Goal: Check status: Check status

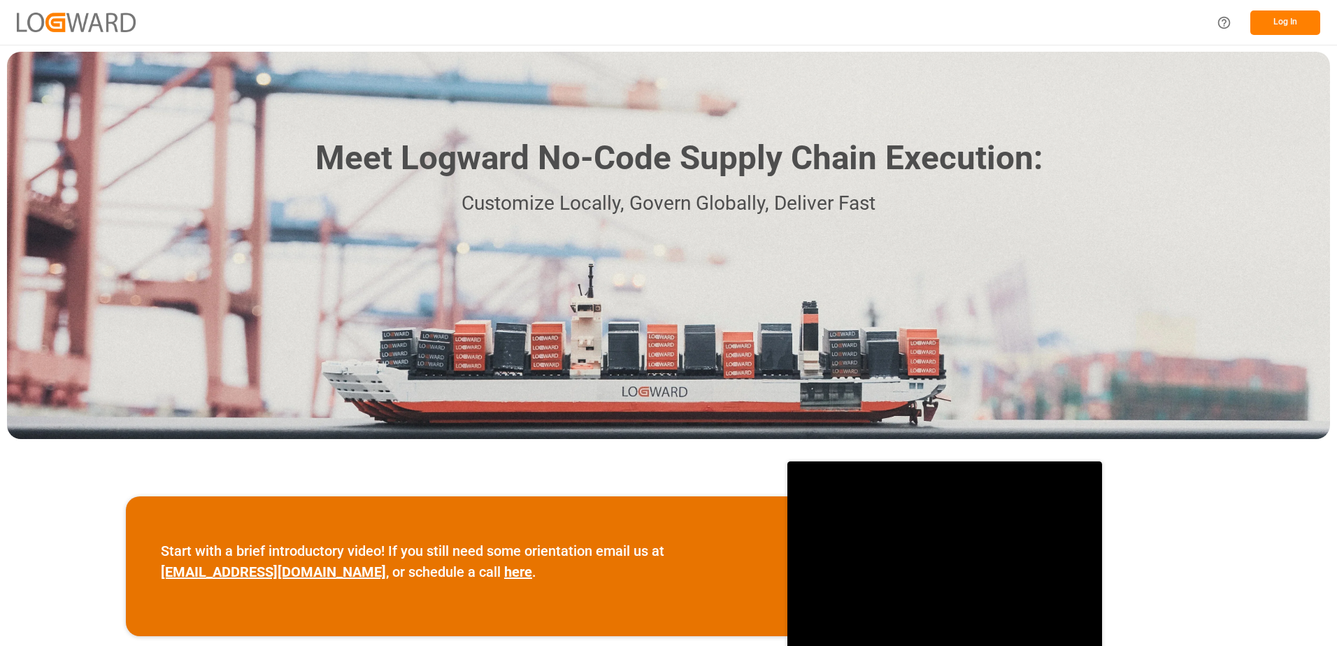
click at [1265, 28] on button "Log In" at bounding box center [1285, 22] width 70 height 24
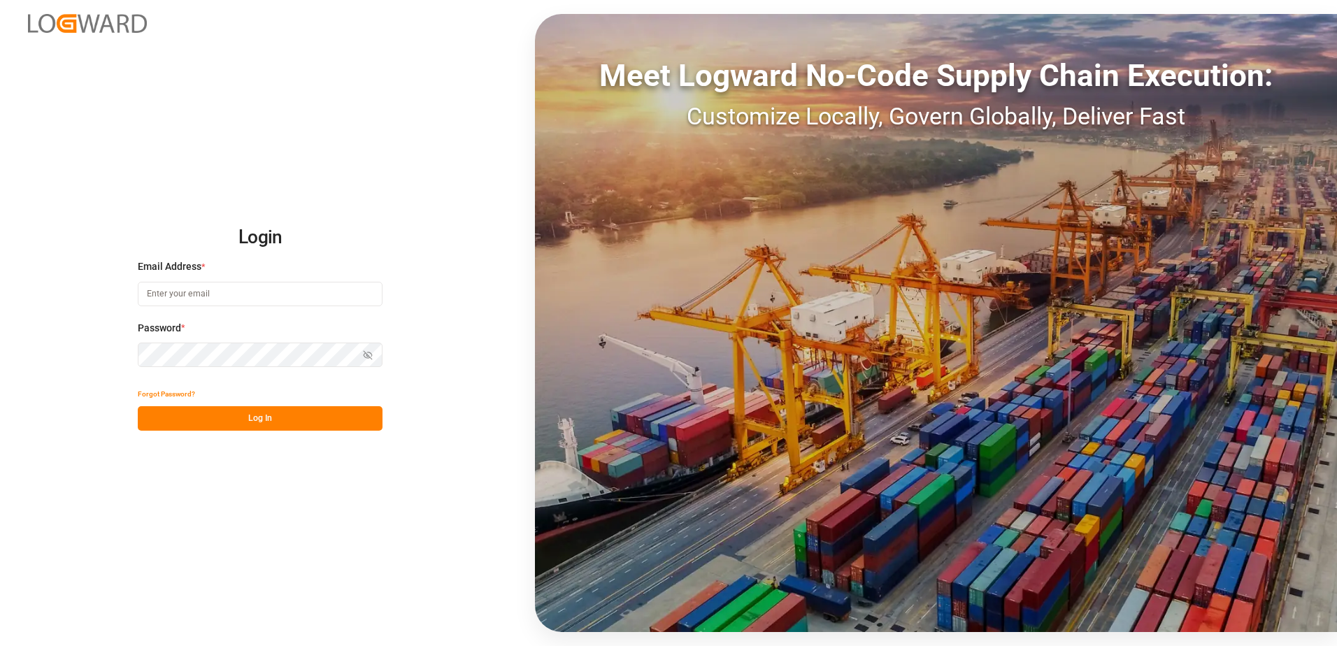
type input "[PERSON_NAME][EMAIL_ADDRESS][DOMAIN_NAME]"
click at [243, 420] on button "Log In" at bounding box center [260, 418] width 245 height 24
type input "[PERSON_NAME][EMAIL_ADDRESS][DOMAIN_NAME]"
click at [243, 420] on button "Log In" at bounding box center [260, 418] width 245 height 24
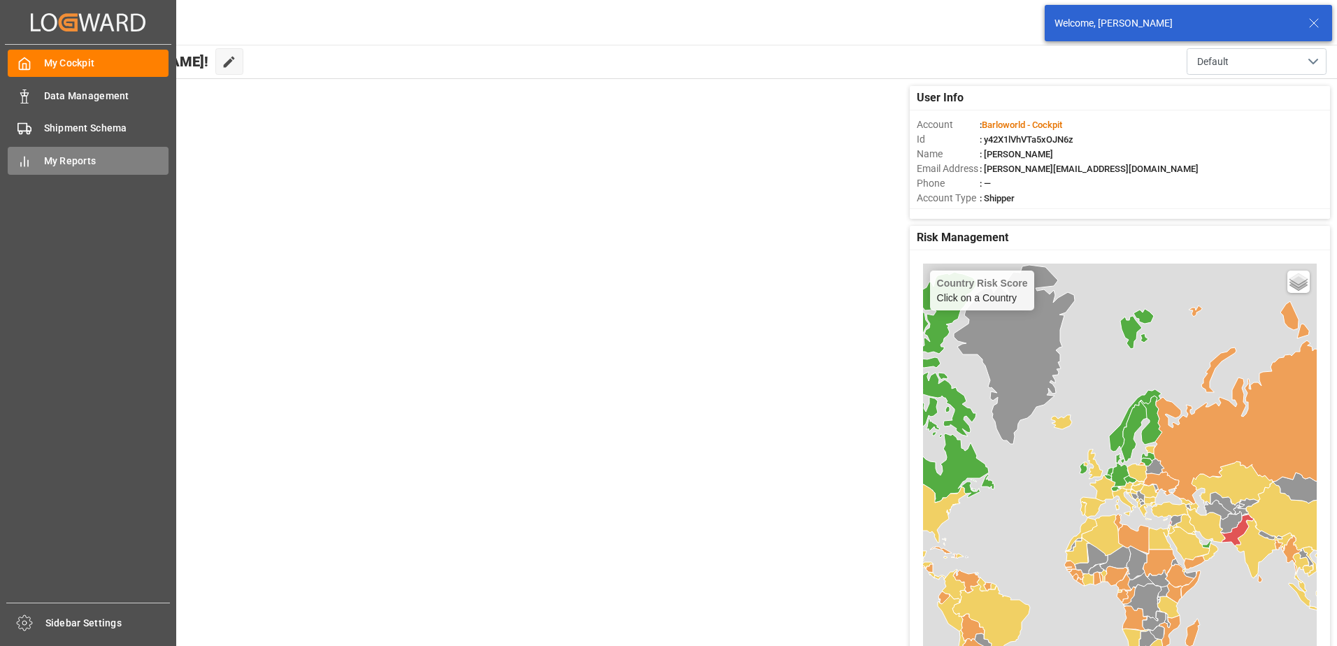
click at [29, 165] on icon at bounding box center [24, 162] width 14 height 14
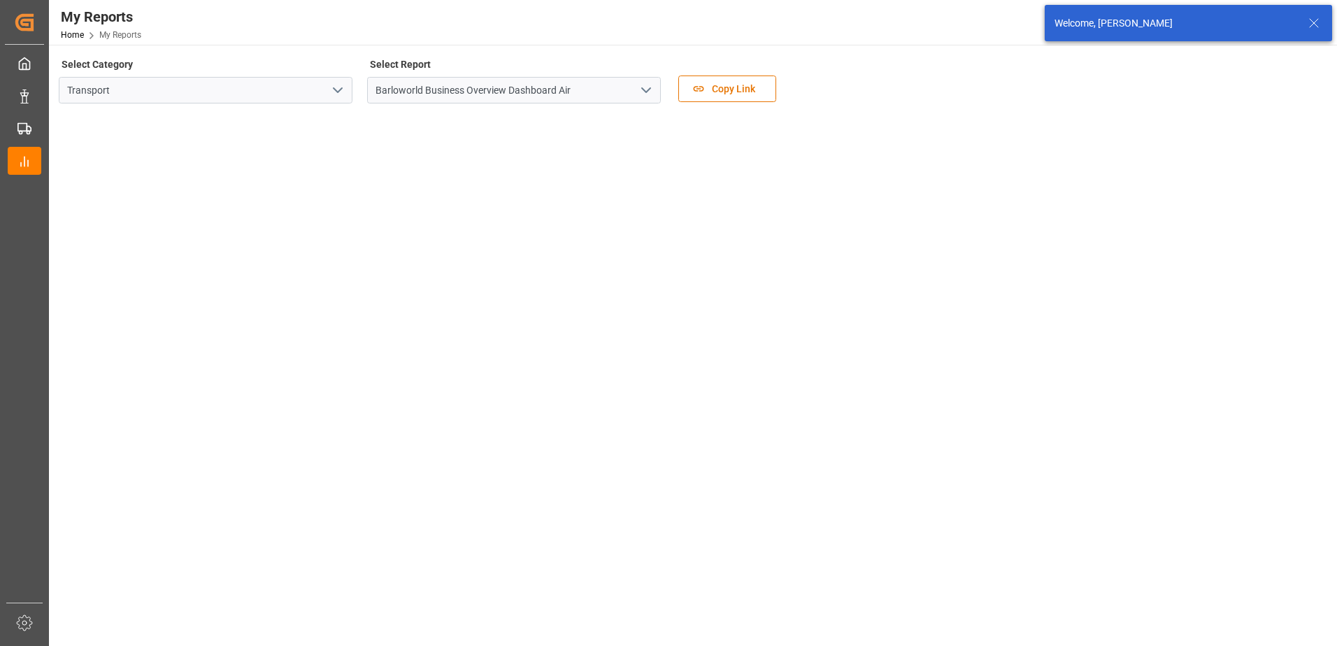
click at [645, 91] on polyline "open menu" at bounding box center [646, 90] width 8 height 4
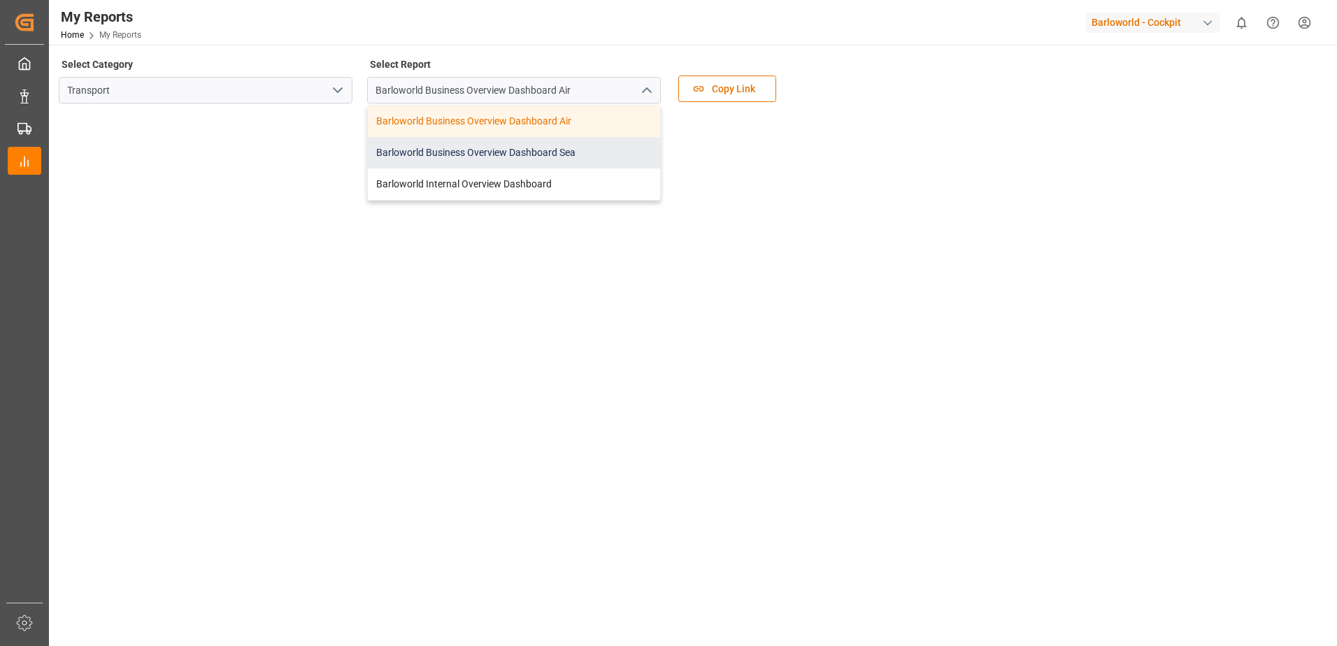
click at [432, 159] on div "Barloworld Business Overview Dashboard Sea" at bounding box center [514, 152] width 292 height 31
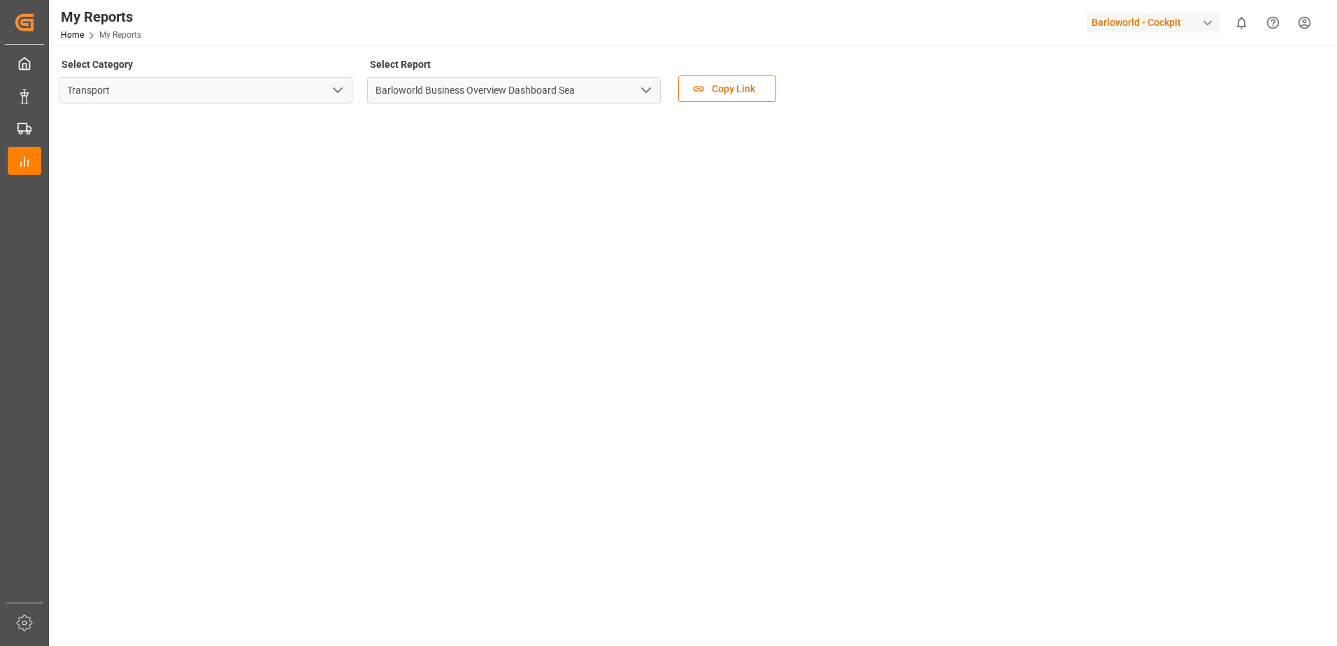
click at [642, 89] on polyline "open menu" at bounding box center [646, 90] width 8 height 4
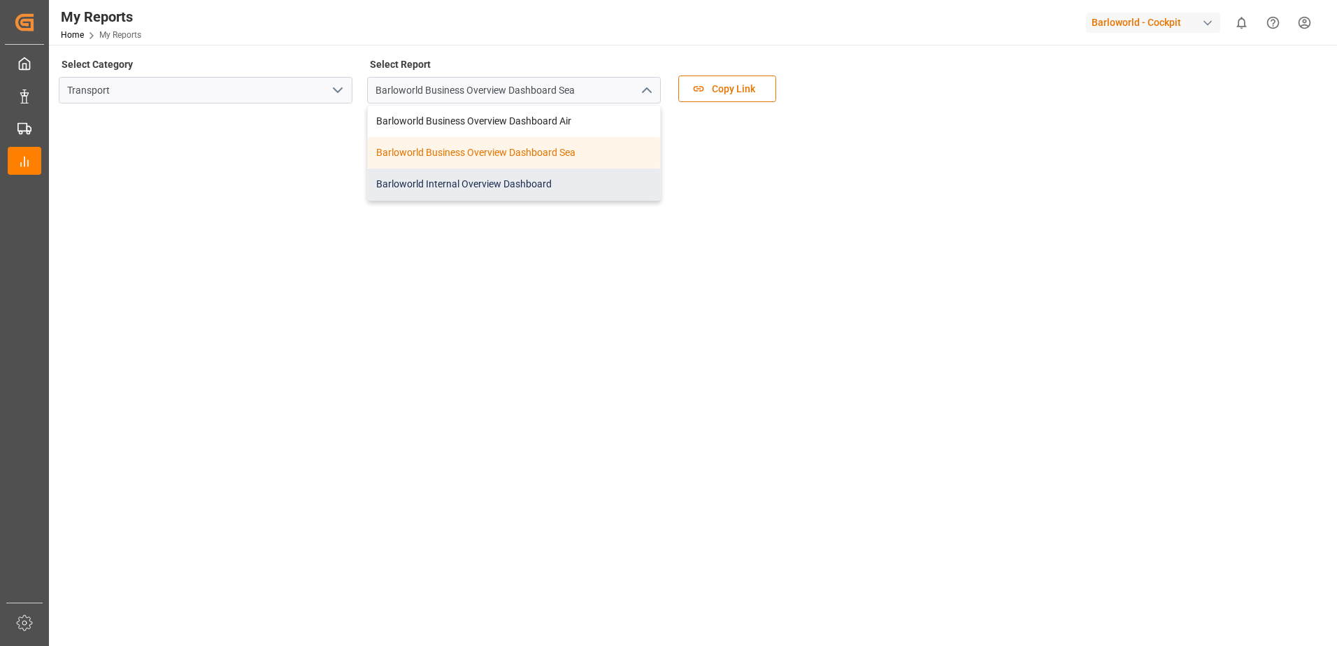
click at [419, 182] on div "Barloworld Internal Overview Dashboard" at bounding box center [514, 183] width 292 height 31
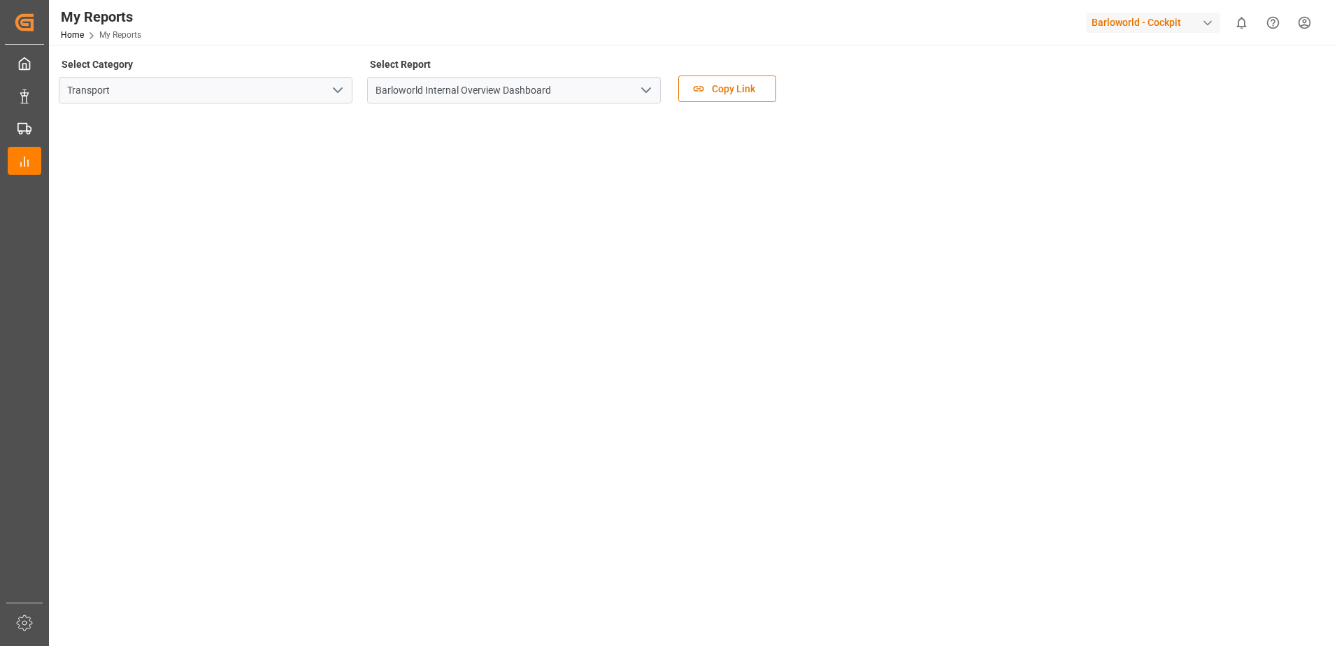
click at [644, 80] on button "open menu" at bounding box center [645, 91] width 21 height 22
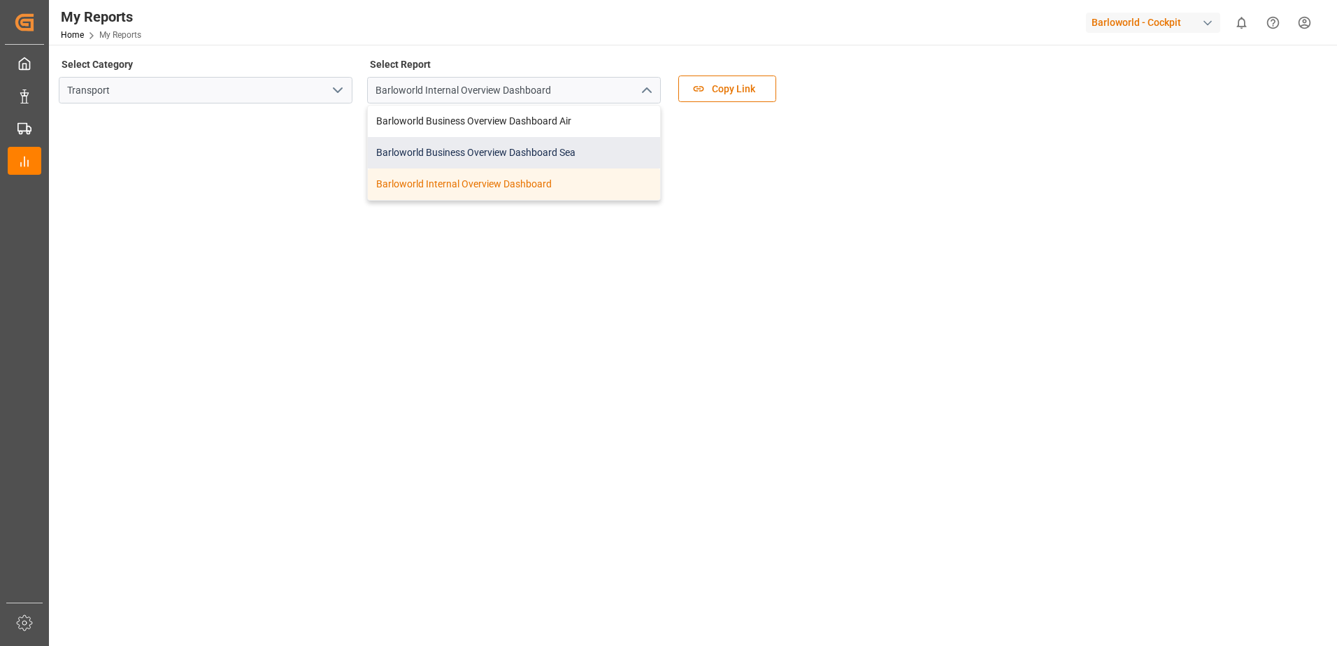
click at [433, 148] on div "Barloworld Business Overview Dashboard Sea" at bounding box center [514, 152] width 292 height 31
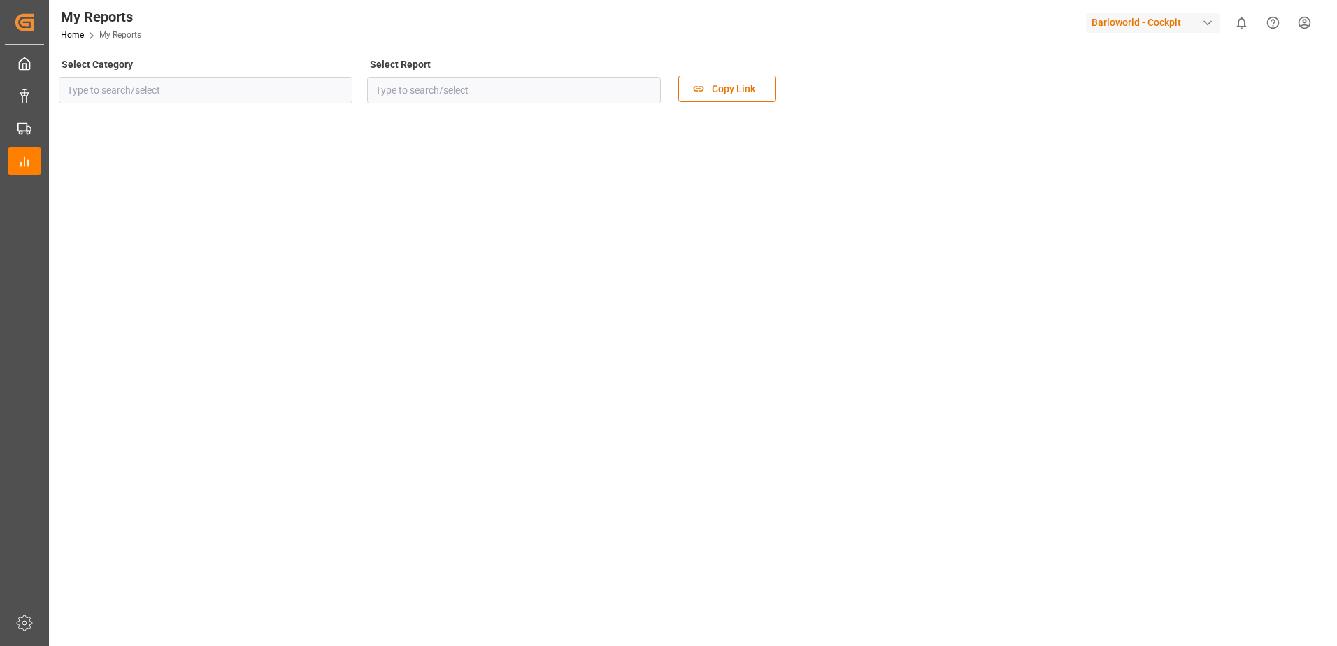
type input "Transport"
type input "Barloworld Business Overview Dashboard Sea"
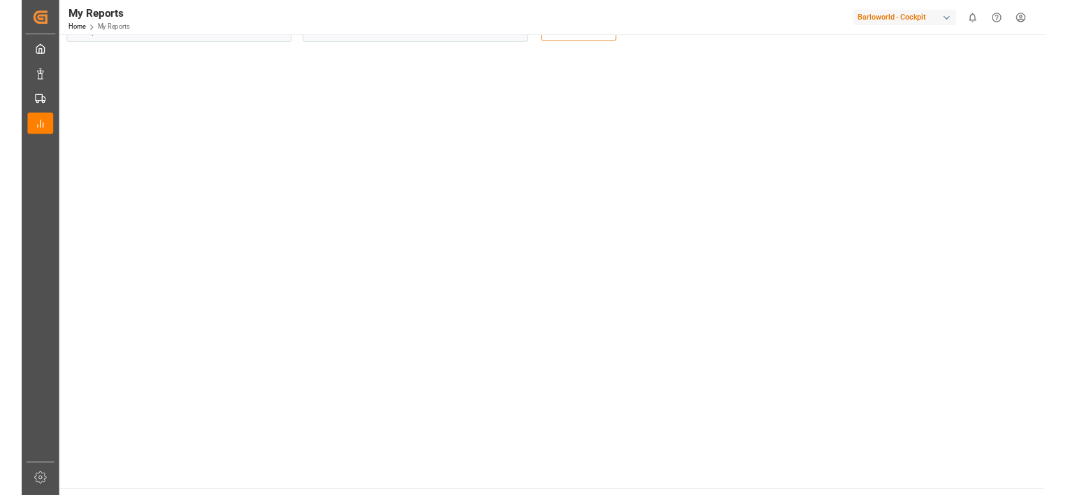
scroll to position [70, 0]
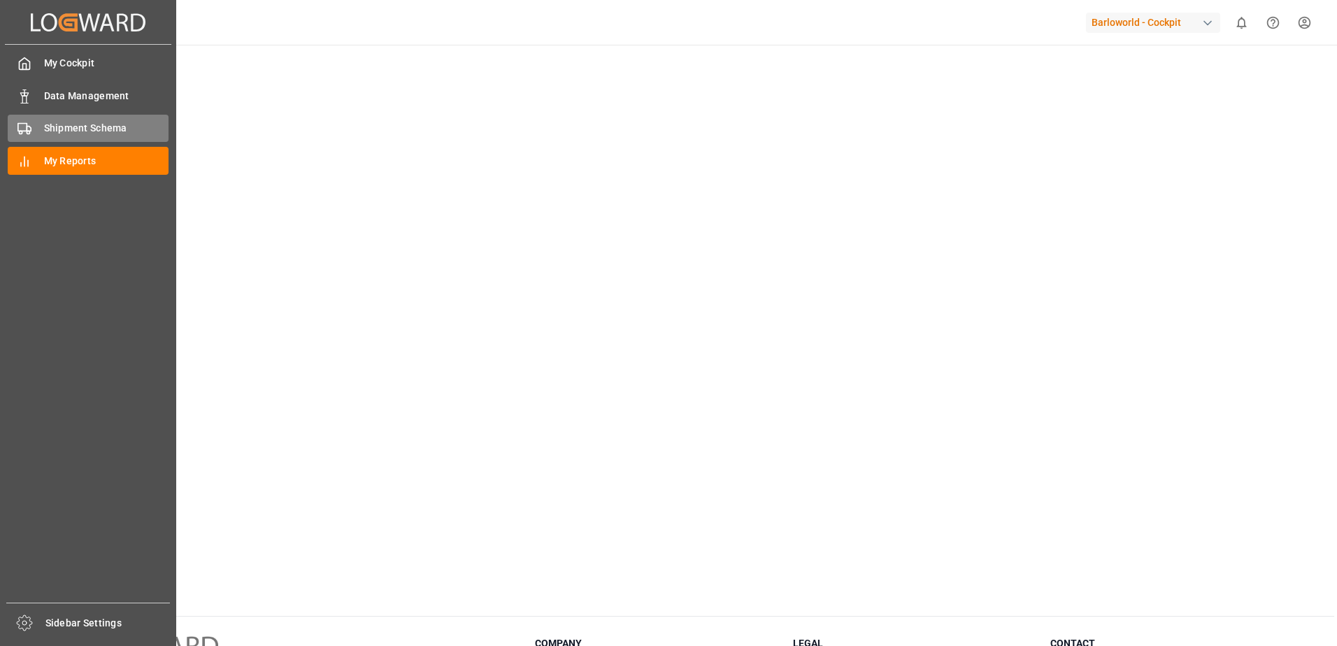
click at [77, 120] on div "Shipment Schema Shipment Schema" at bounding box center [88, 128] width 161 height 27
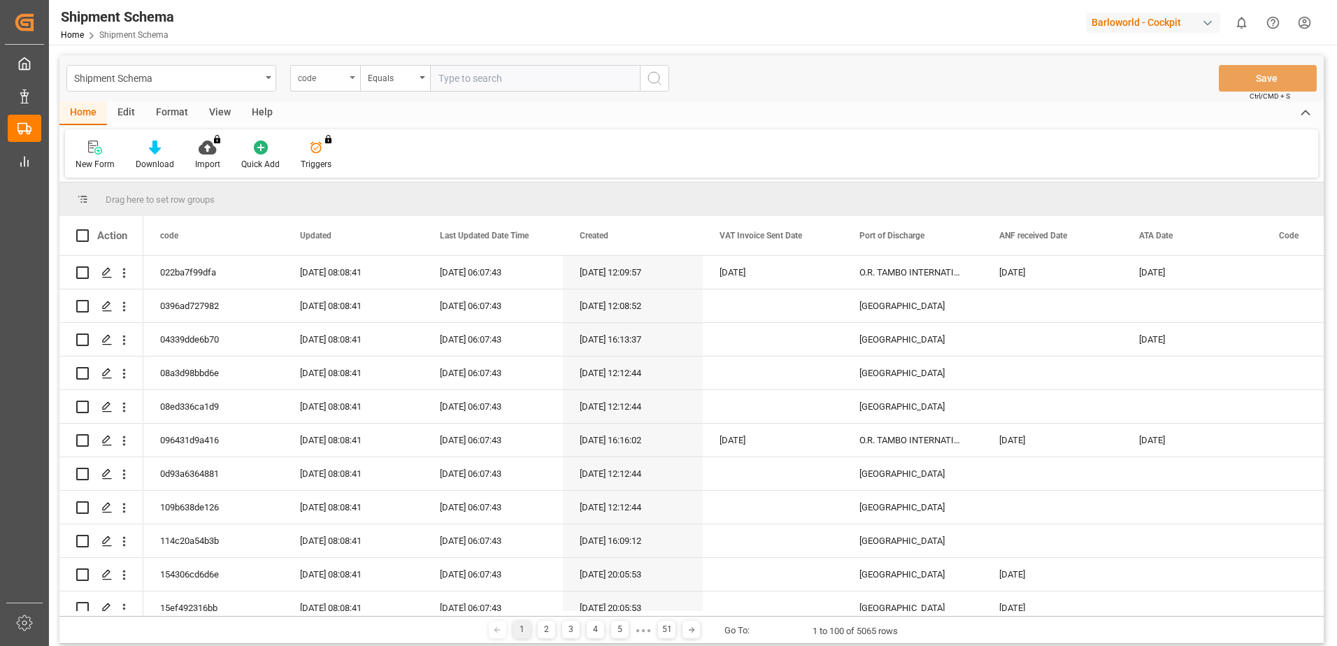
click at [350, 77] on icon "open menu" at bounding box center [353, 77] width 6 height 3
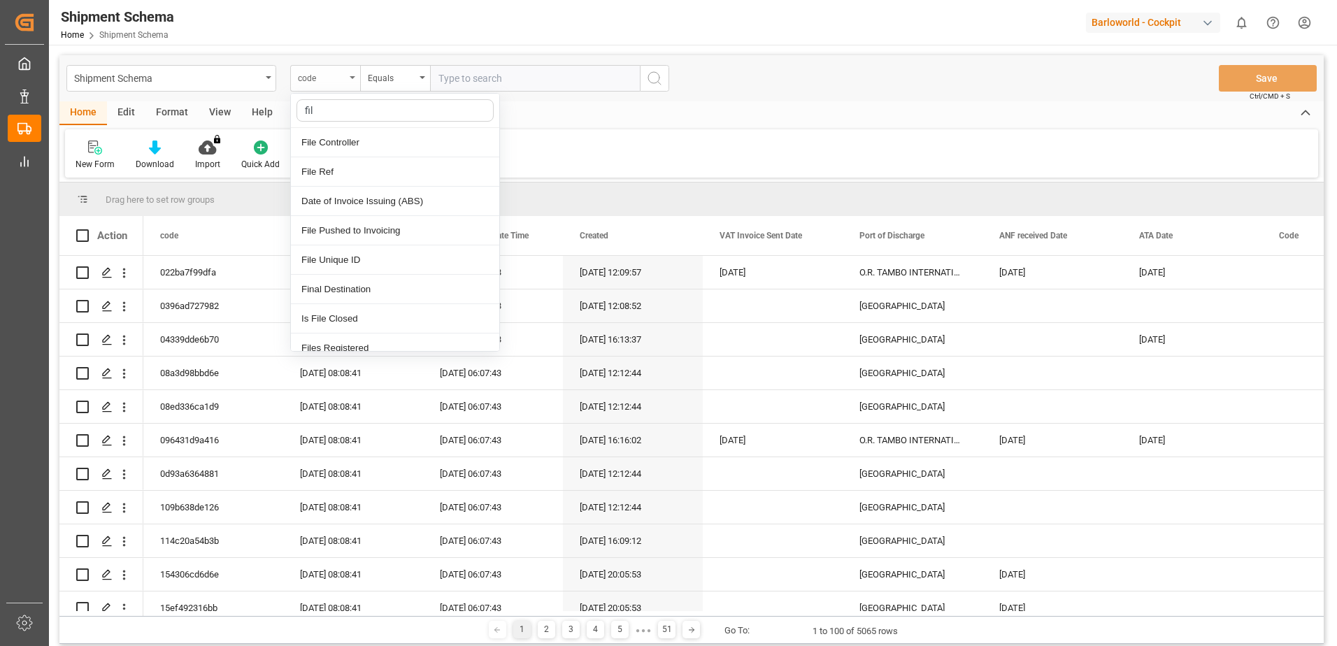
type input "file"
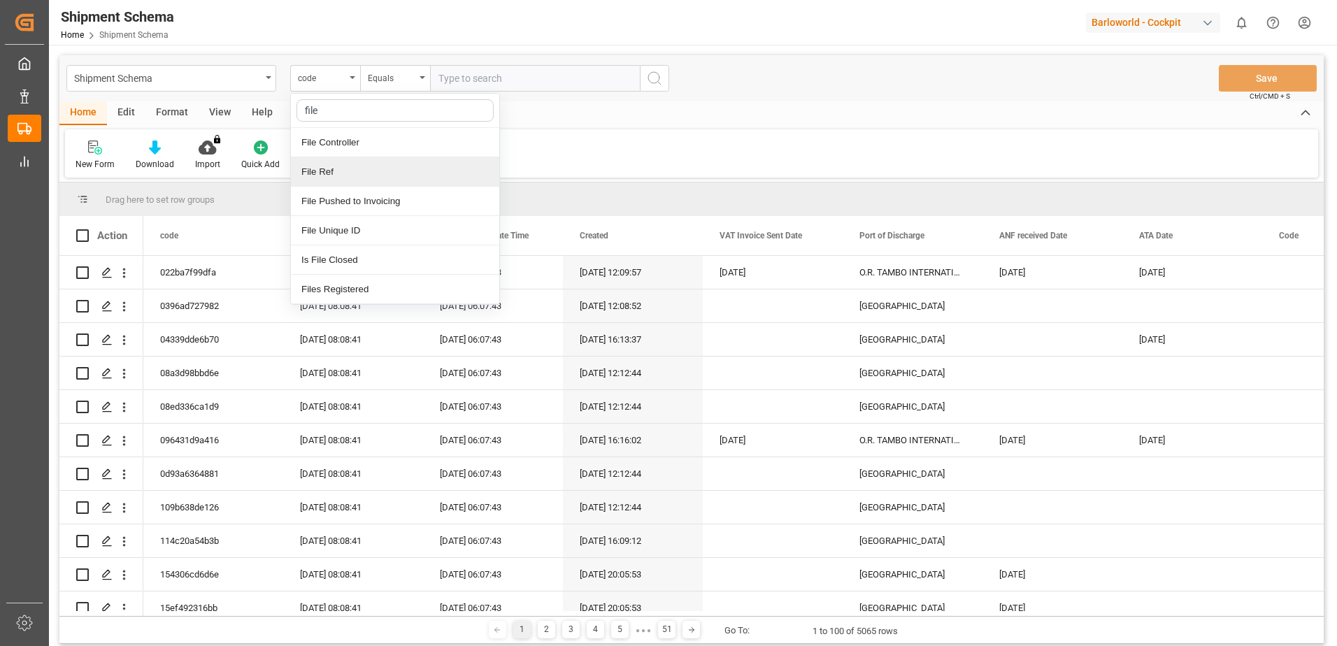
click at [327, 173] on div "File Ref" at bounding box center [395, 171] width 208 height 29
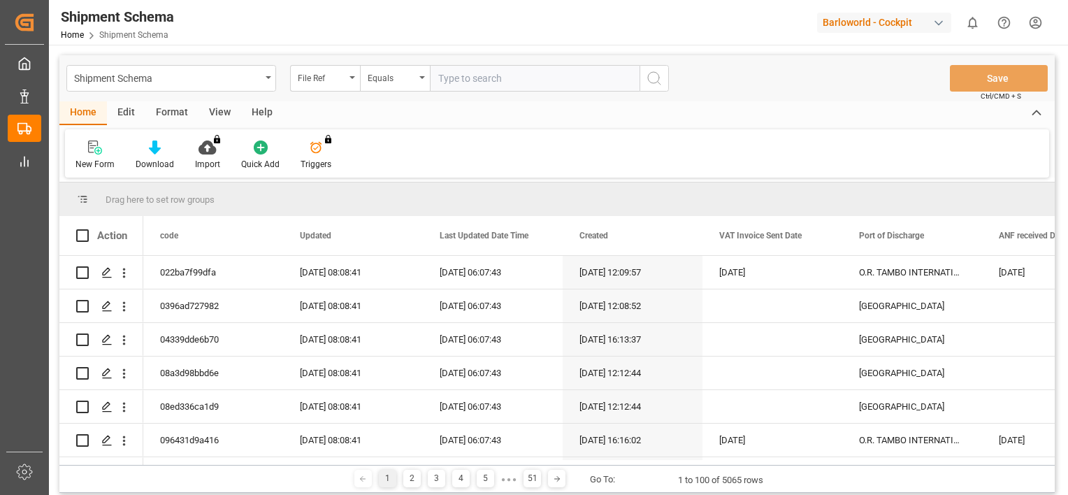
click at [471, 82] on input "text" at bounding box center [535, 78] width 210 height 27
type input "250904810116"
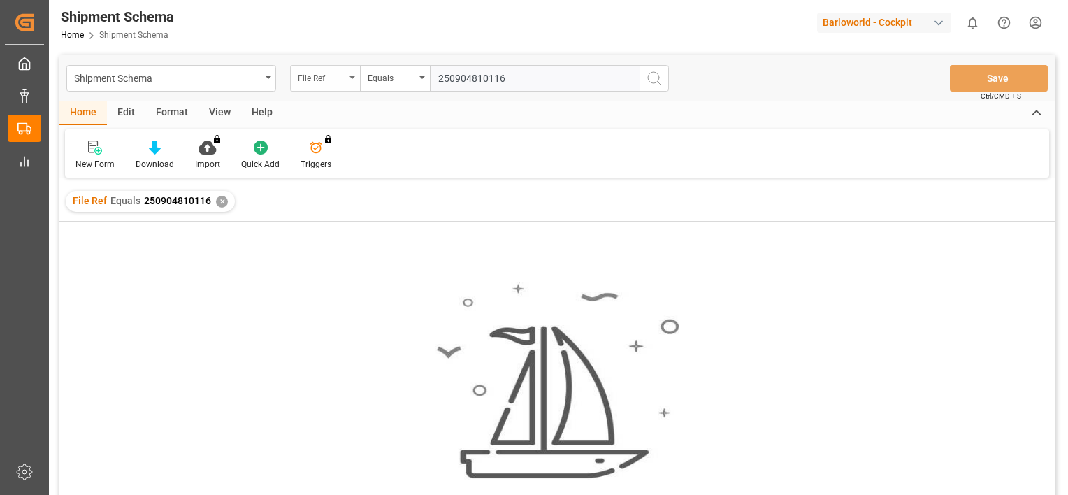
drag, startPoint x: 545, startPoint y: 75, endPoint x: 317, endPoint y: 88, distance: 228.3
click at [307, 88] on div "File Ref Equals 250904810116" at bounding box center [479, 78] width 379 height 27
type input "250904810116"
click at [224, 197] on div "✕" at bounding box center [222, 202] width 12 height 12
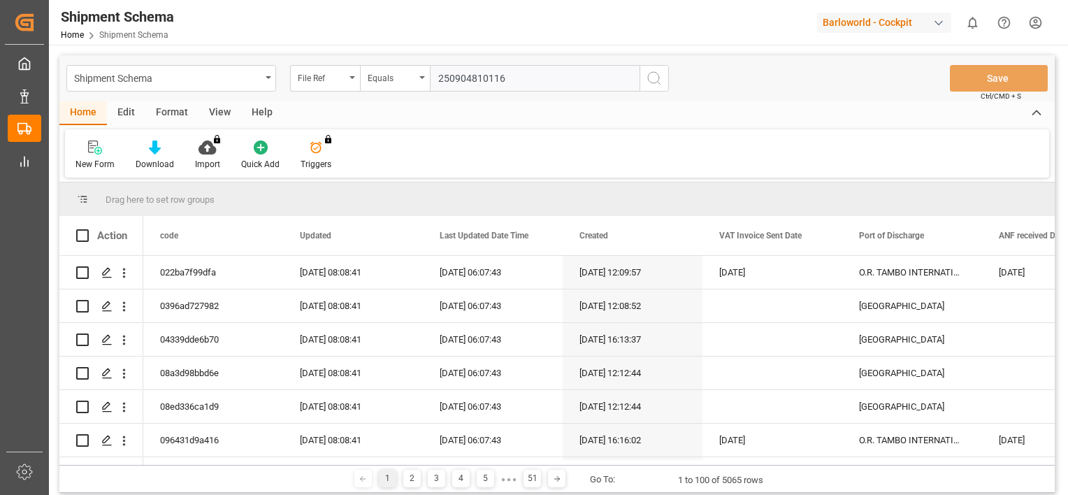
click at [652, 80] on icon "search button" at bounding box center [654, 78] width 17 height 17
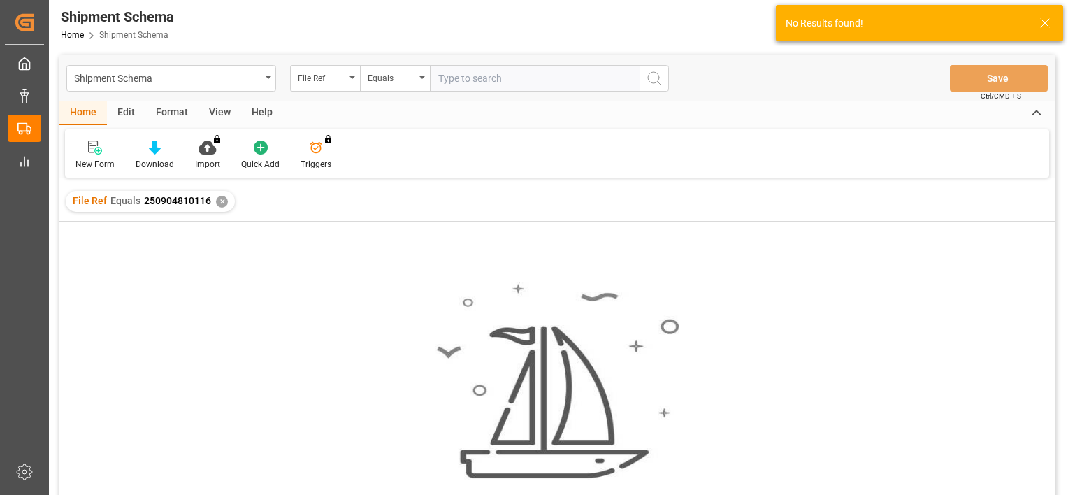
click at [221, 202] on div "✕" at bounding box center [222, 202] width 12 height 12
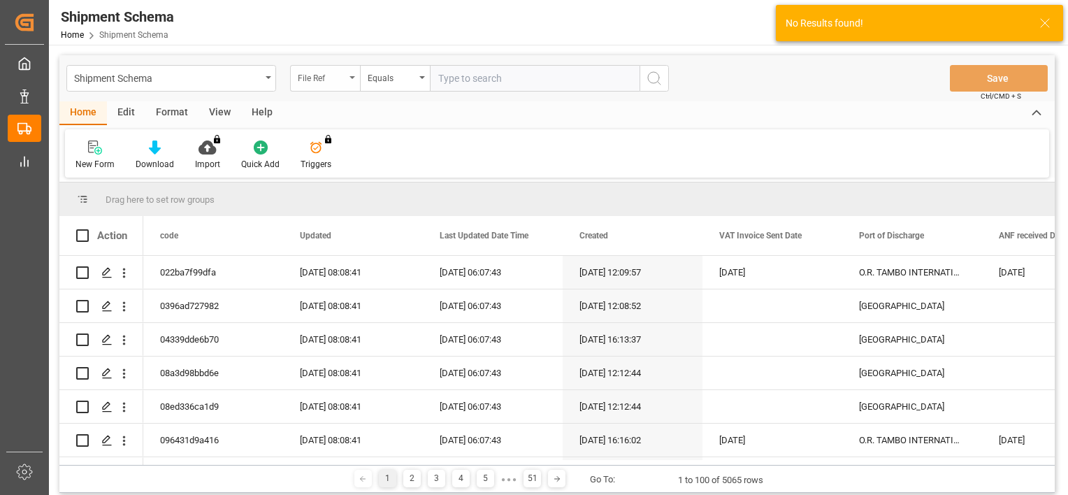
click at [353, 76] on icon "open menu" at bounding box center [353, 77] width 6 height 3
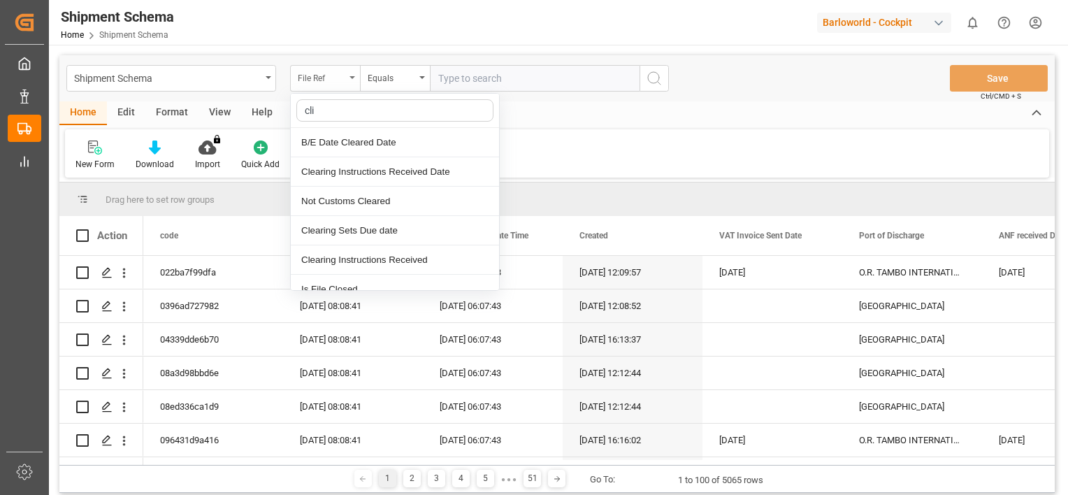
type input "clie"
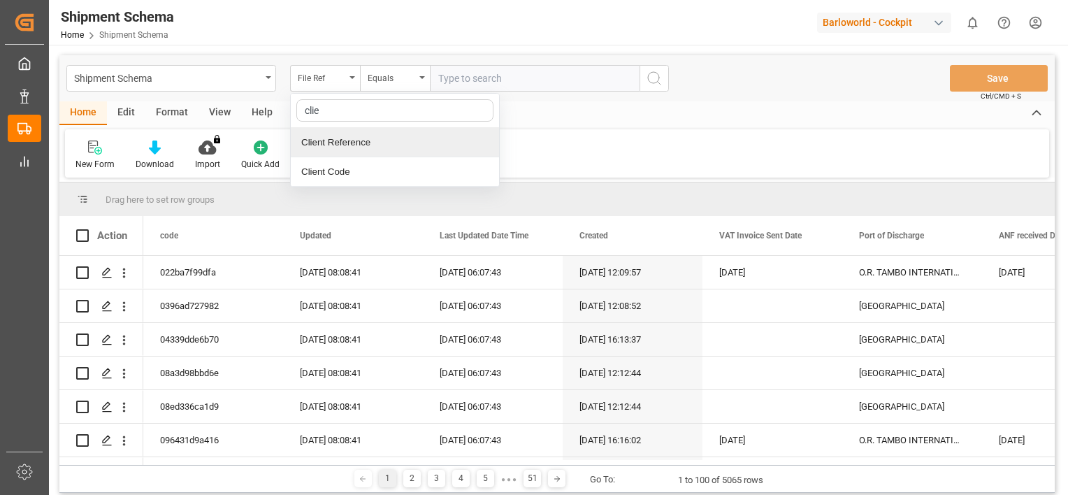
click at [340, 138] on div "Client Reference" at bounding box center [395, 142] width 208 height 29
click at [515, 81] on input "text" at bounding box center [535, 78] width 210 height 27
paste input "250904810116"
type input "250904810116"
click at [660, 73] on icon "search button" at bounding box center [654, 78] width 17 height 17
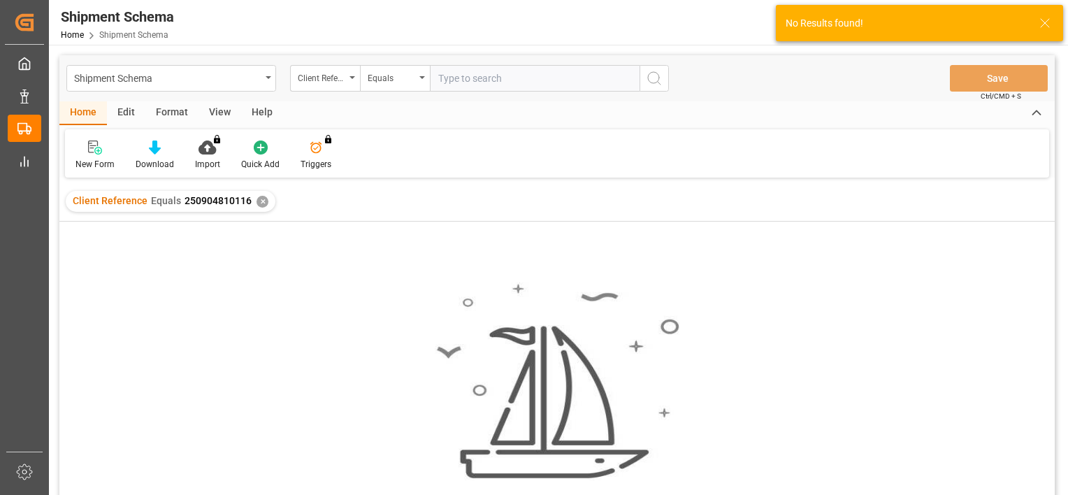
click at [265, 201] on div "✕" at bounding box center [263, 202] width 12 height 12
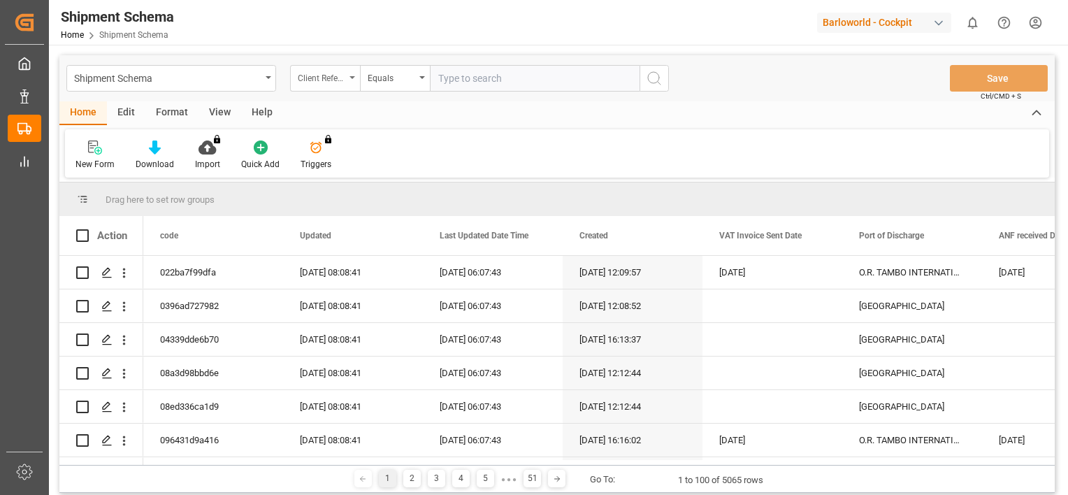
click at [352, 79] on div "Client Reference" at bounding box center [325, 78] width 70 height 27
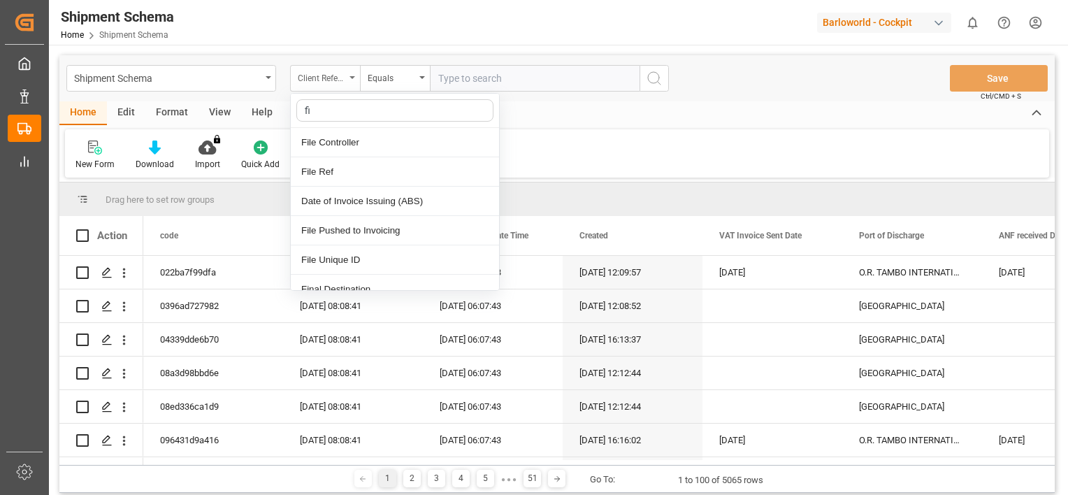
type input "fil"
drag, startPoint x: 343, startPoint y: 176, endPoint x: 357, endPoint y: 162, distance: 19.3
click at [343, 175] on div "File Ref" at bounding box center [395, 171] width 208 height 29
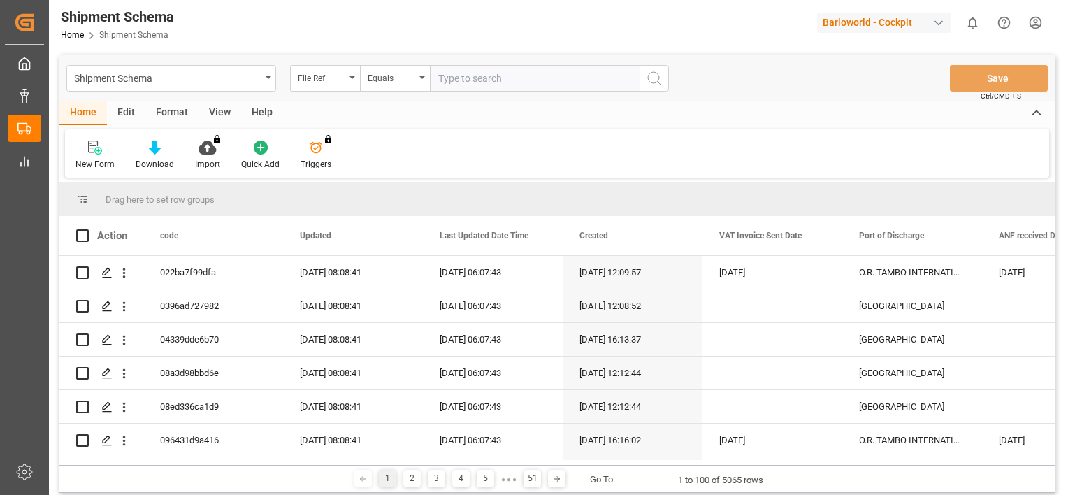
click at [487, 74] on input "text" at bounding box center [535, 78] width 210 height 27
drag, startPoint x: 509, startPoint y: 78, endPoint x: 252, endPoint y: 101, distance: 257.5
click at [240, 87] on div "Shipment Schema File Ref Equals 4000227568" at bounding box center [367, 78] width 603 height 27
type input "4000227568"
click at [657, 76] on icon "search button" at bounding box center [654, 78] width 17 height 17
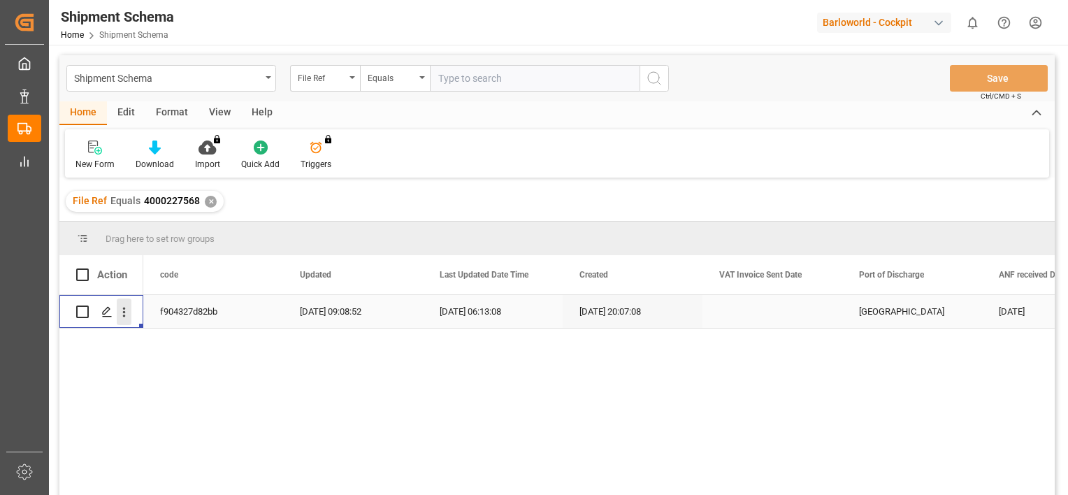
click at [129, 315] on icon "open menu" at bounding box center [124, 312] width 15 height 15
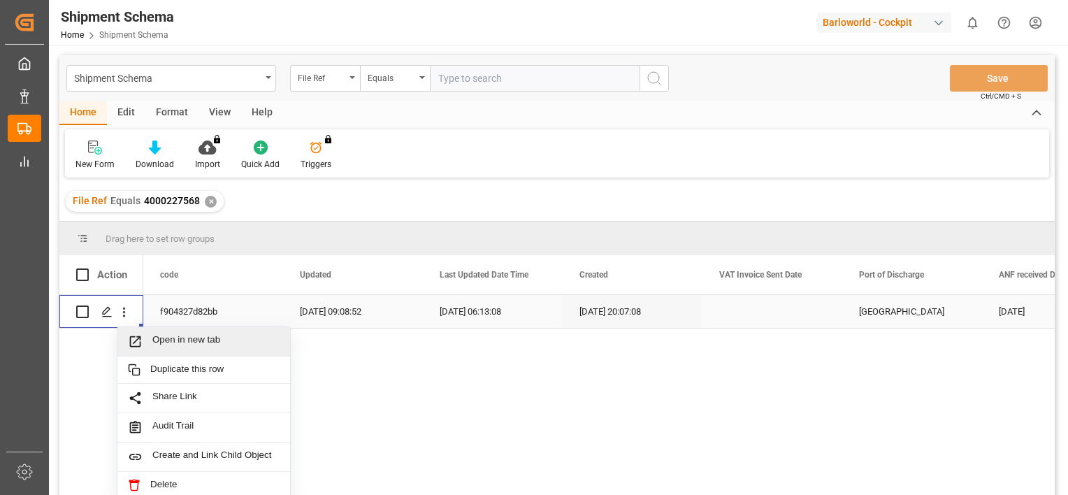
click at [193, 341] on span "Open in new tab" at bounding box center [215, 341] width 127 height 15
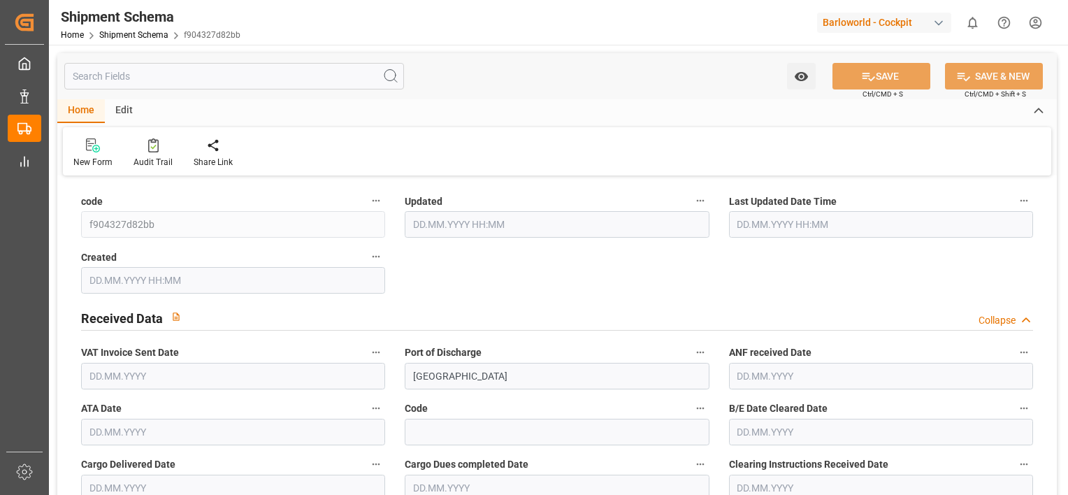
type input "9252228"
type input "36"
type input "1"
type input "2025"
type input "0"
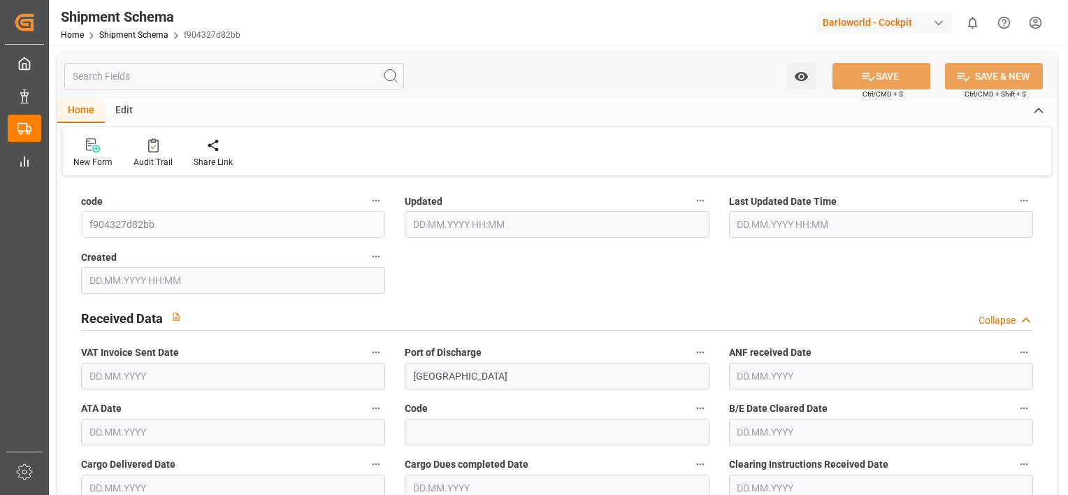
type input "0"
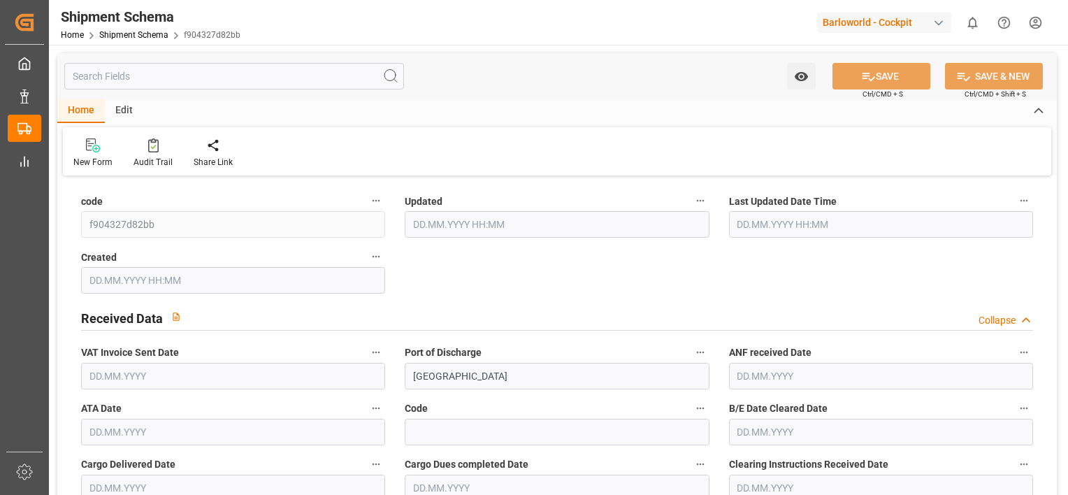
type input "0"
type input "09.09.2025 07:08"
type input "28.08.2025 06:13"
type input "30.06.2025 18:07"
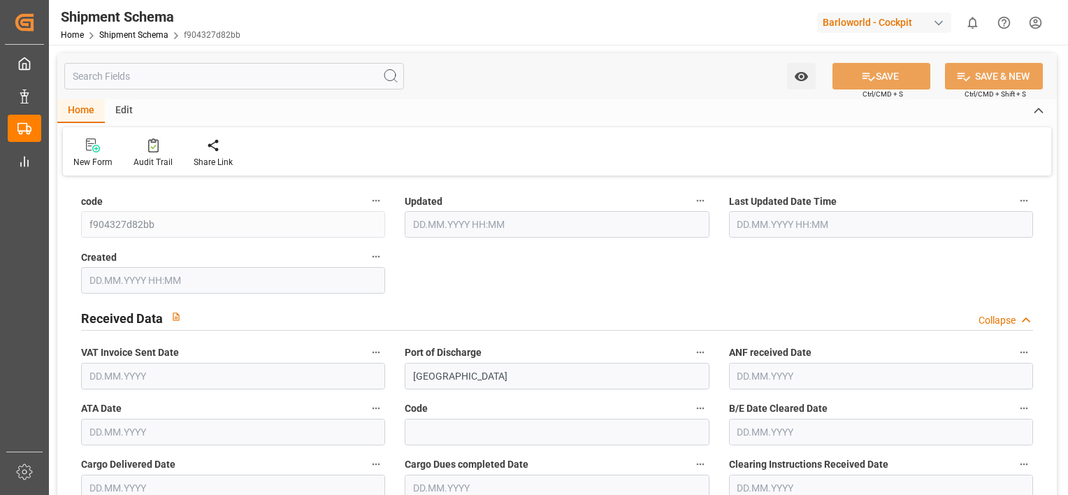
type input "[DATE]"
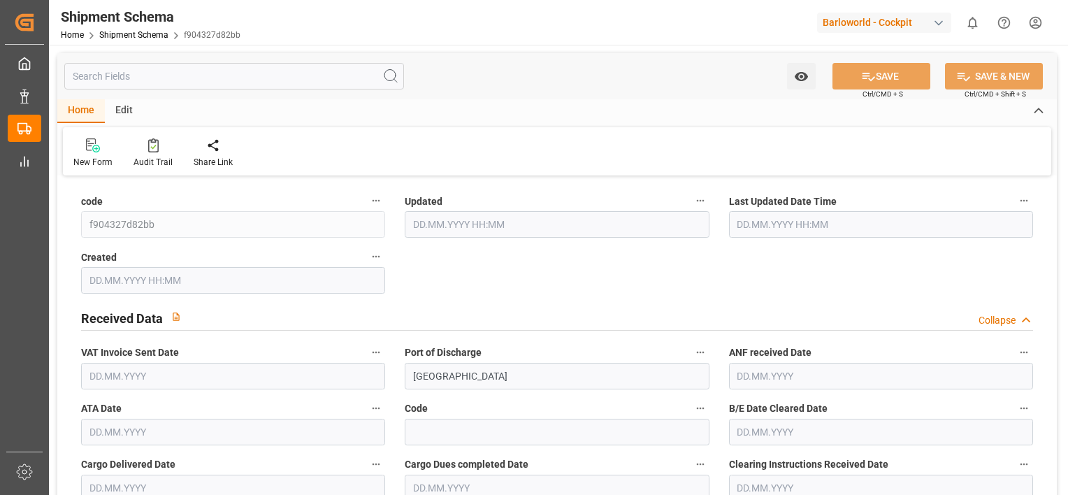
type input "[DATE]"
type input "27.07.2025"
type input "[DATE]"
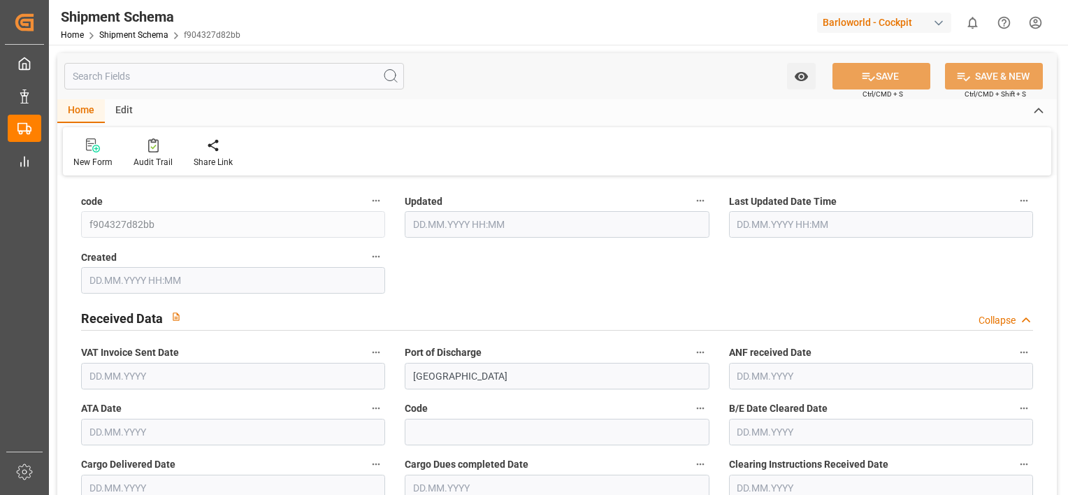
type input "[DATE]"
type input "25.08.2025"
type input "[DATE]"
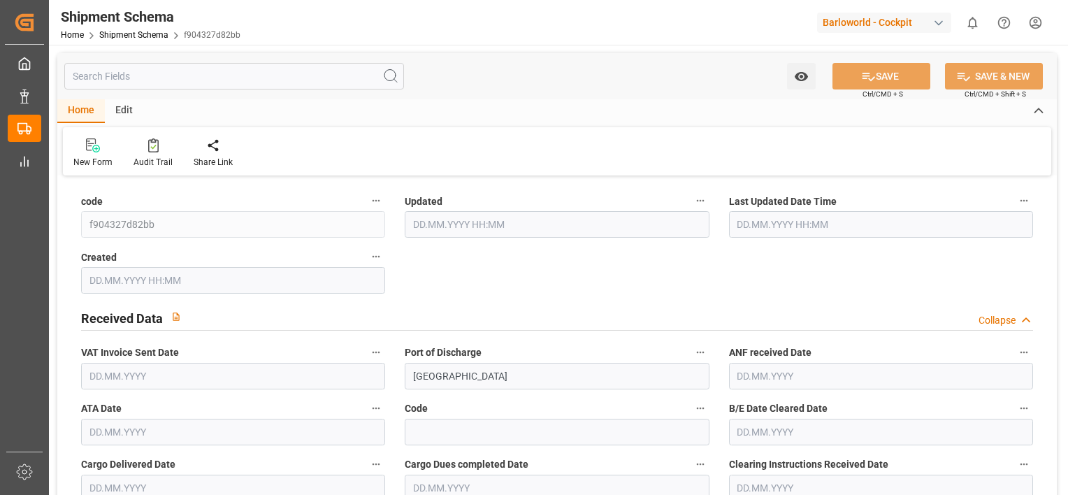
type input "30.06.2025 00:00"
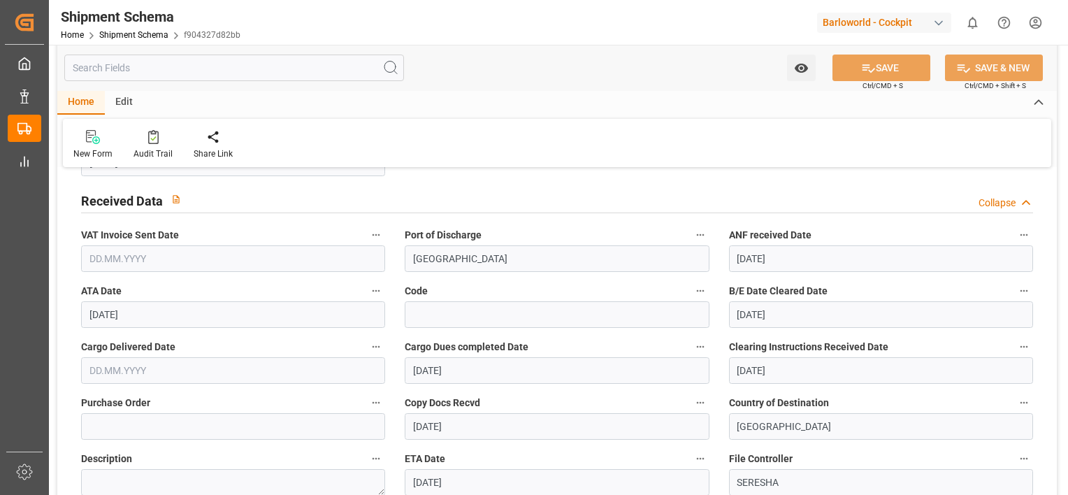
scroll to position [140, 0]
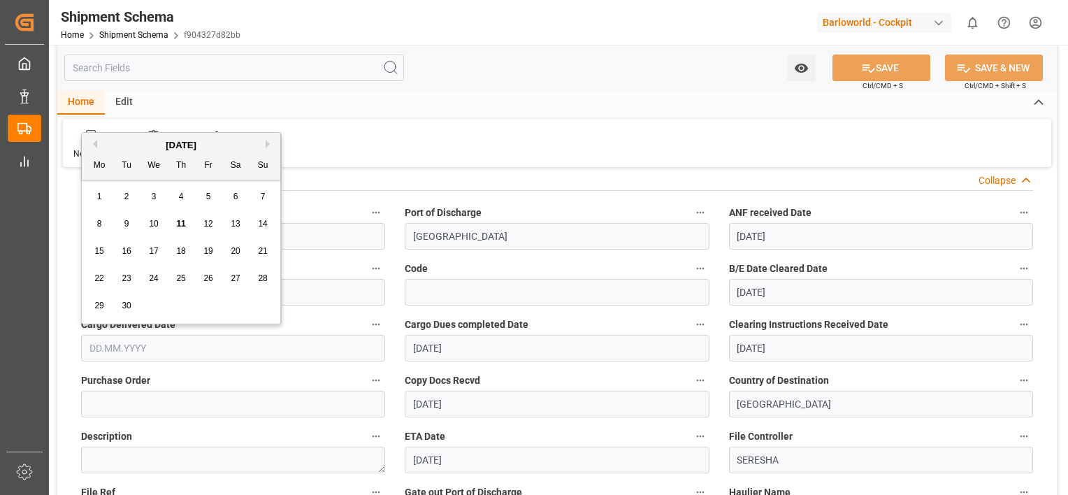
click at [118, 350] on input "text" at bounding box center [233, 348] width 304 height 27
click at [96, 224] on div "8" at bounding box center [99, 224] width 17 height 17
type input "[DATE]"
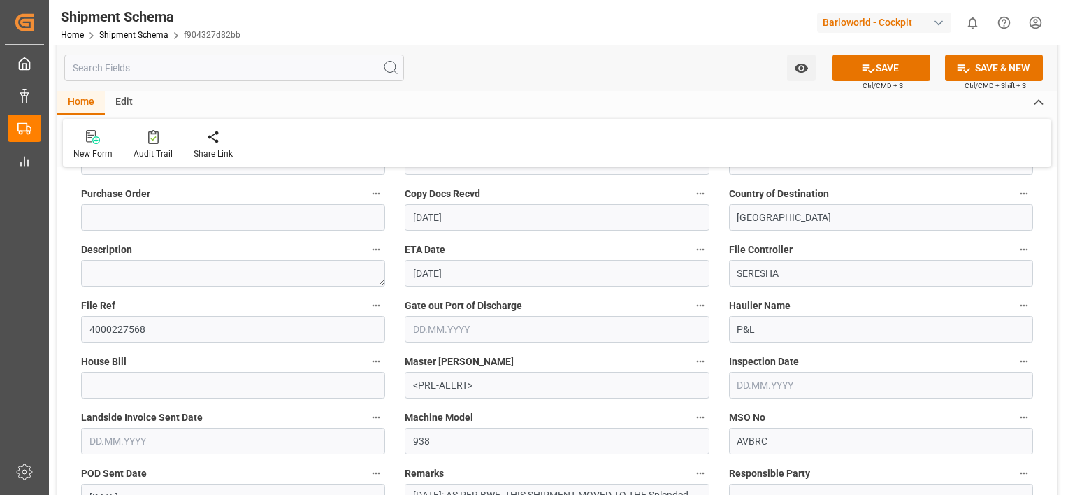
scroll to position [350, 0]
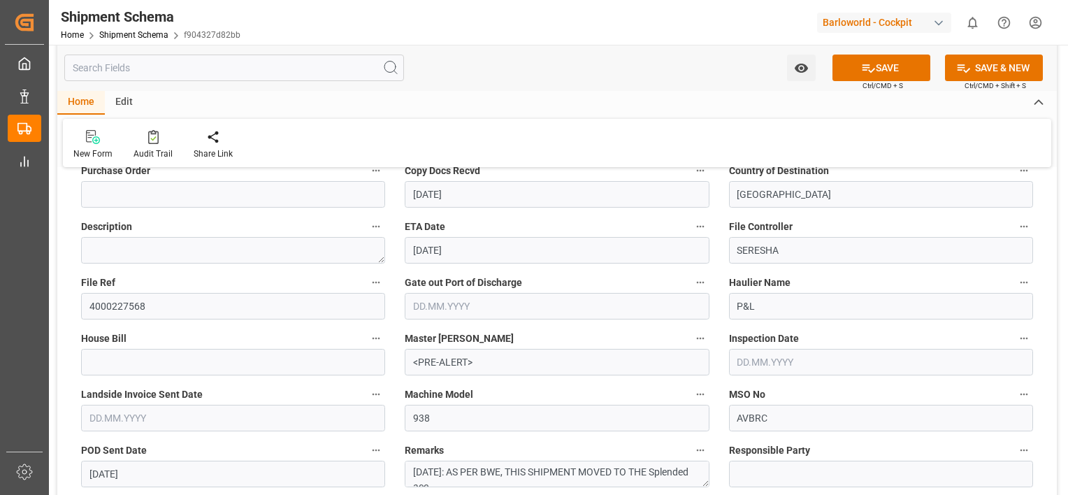
click at [475, 296] on input "text" at bounding box center [557, 306] width 304 height 27
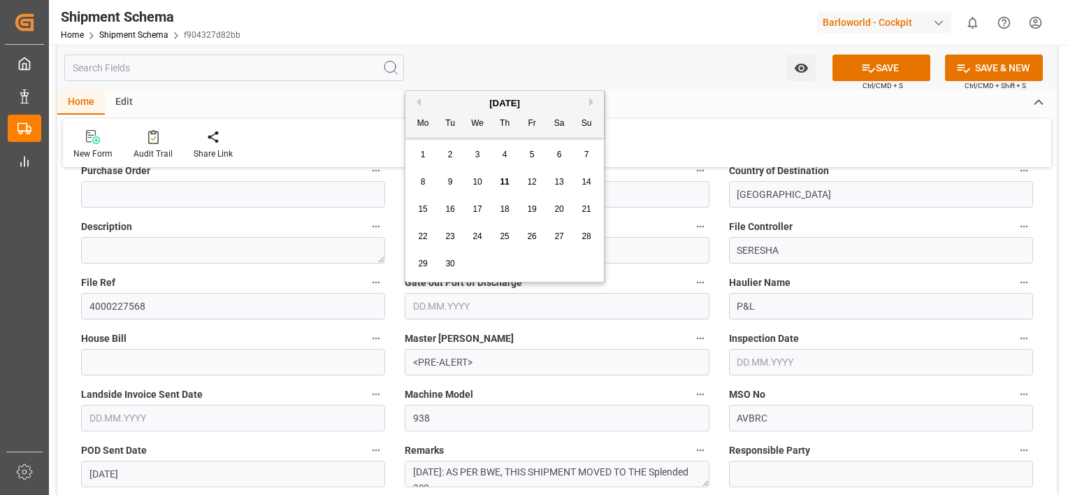
click at [419, 182] on div "8" at bounding box center [423, 182] width 17 height 17
type input "[DATE]"
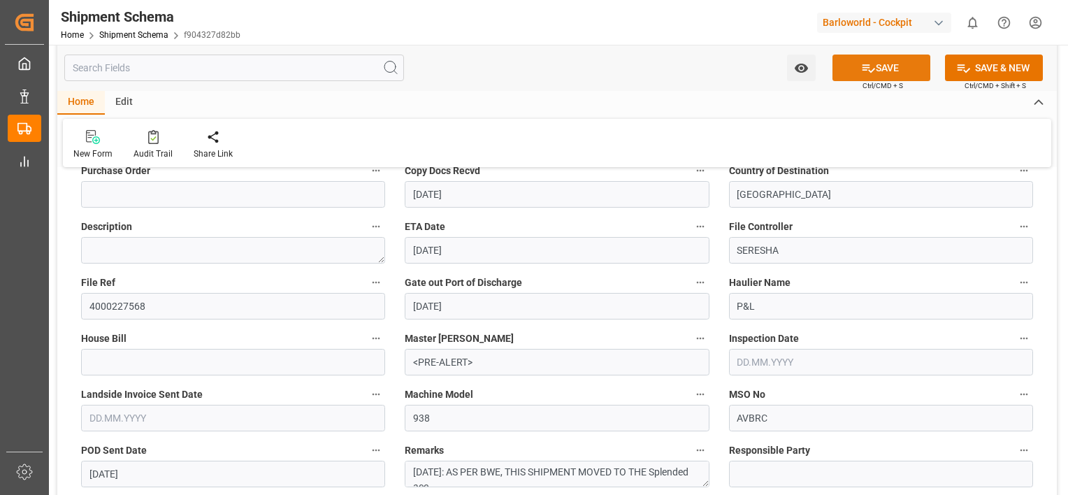
click at [905, 69] on button "SAVE" at bounding box center [882, 68] width 98 height 27
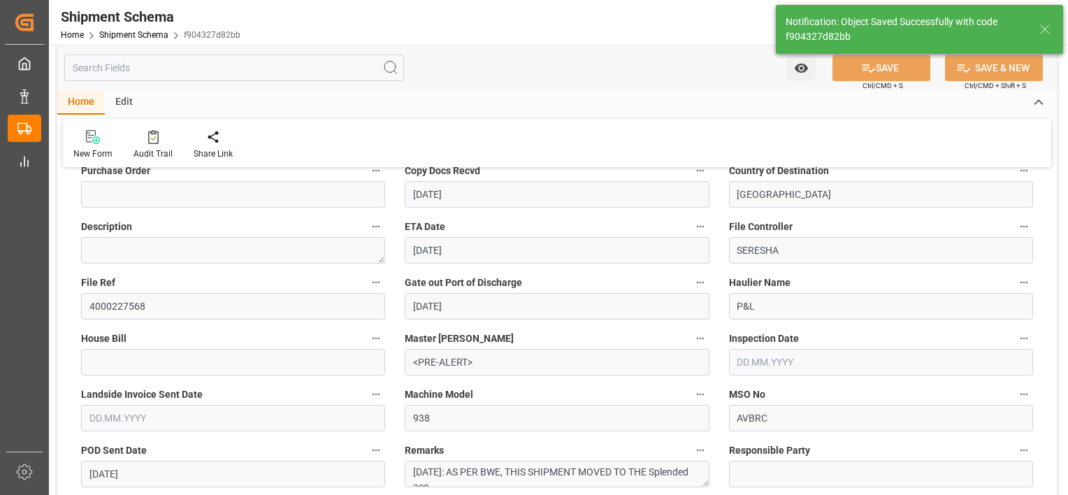
type input "4"
type input "11.09.2025 07:08"
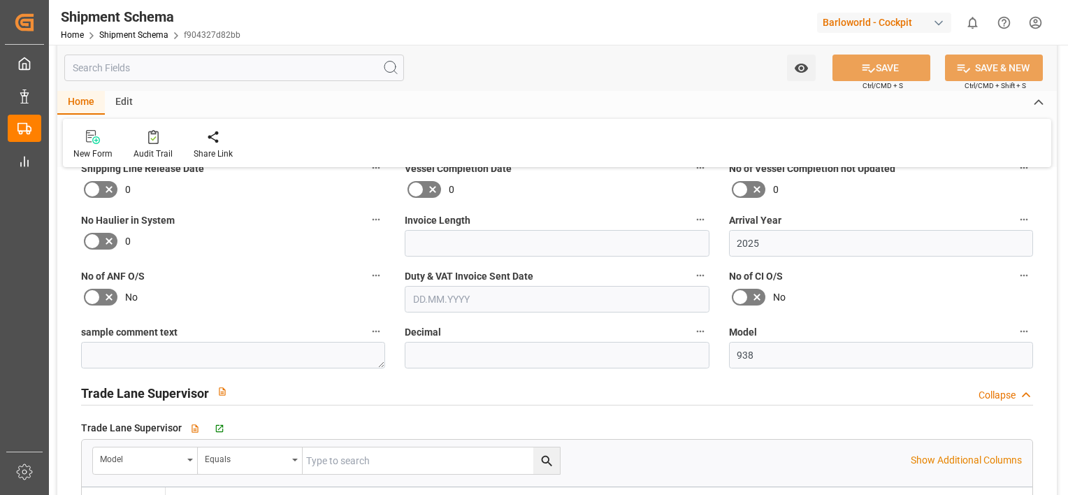
scroll to position [1398, 0]
